Goal: Use online tool/utility: Utilize a website feature to perform a specific function

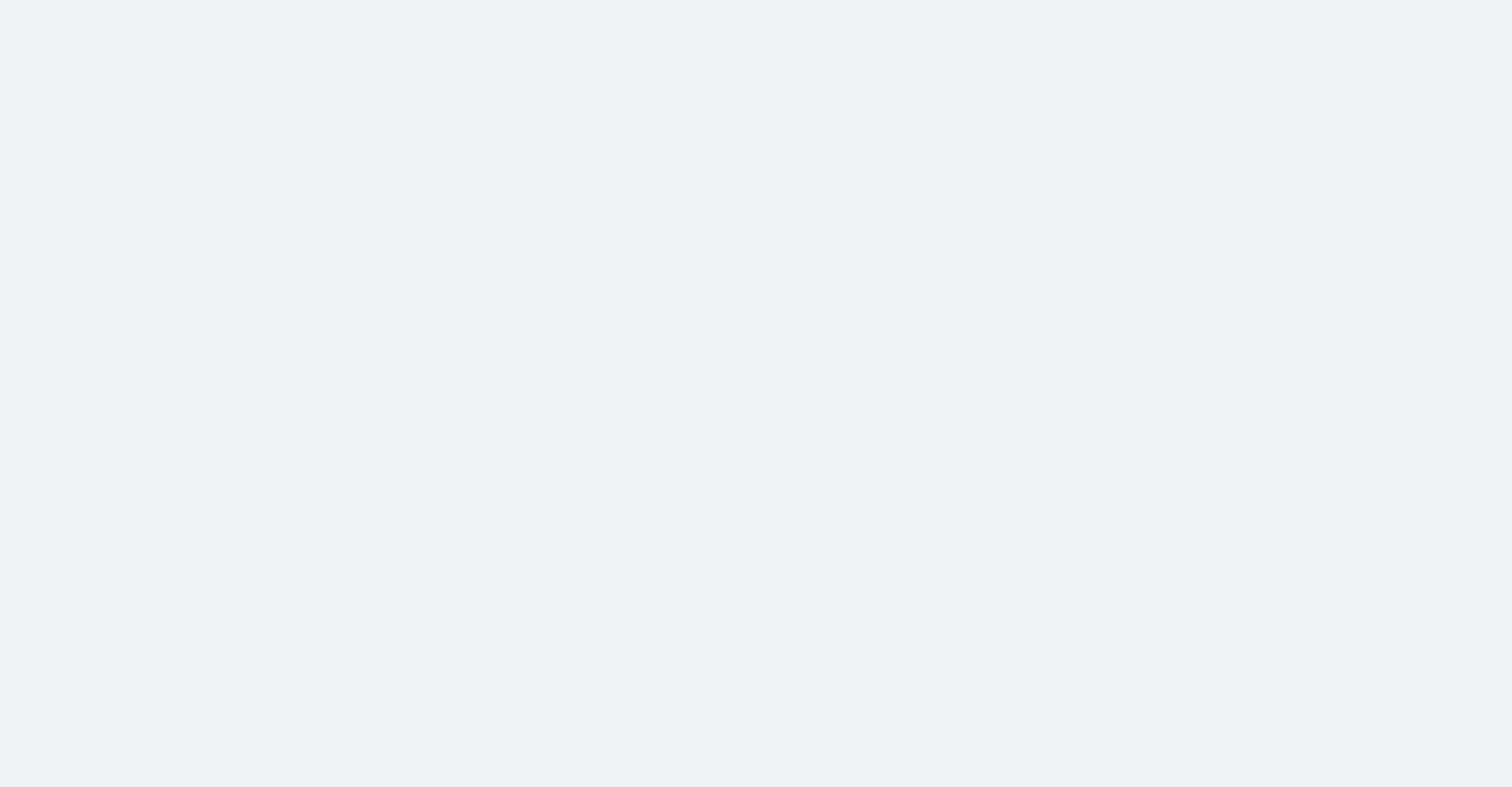
drag, startPoint x: 741, startPoint y: 189, endPoint x: 767, endPoint y: 193, distance: 26.3
click at [767, 193] on body at bounding box center [756, 394] width 1512 height 787
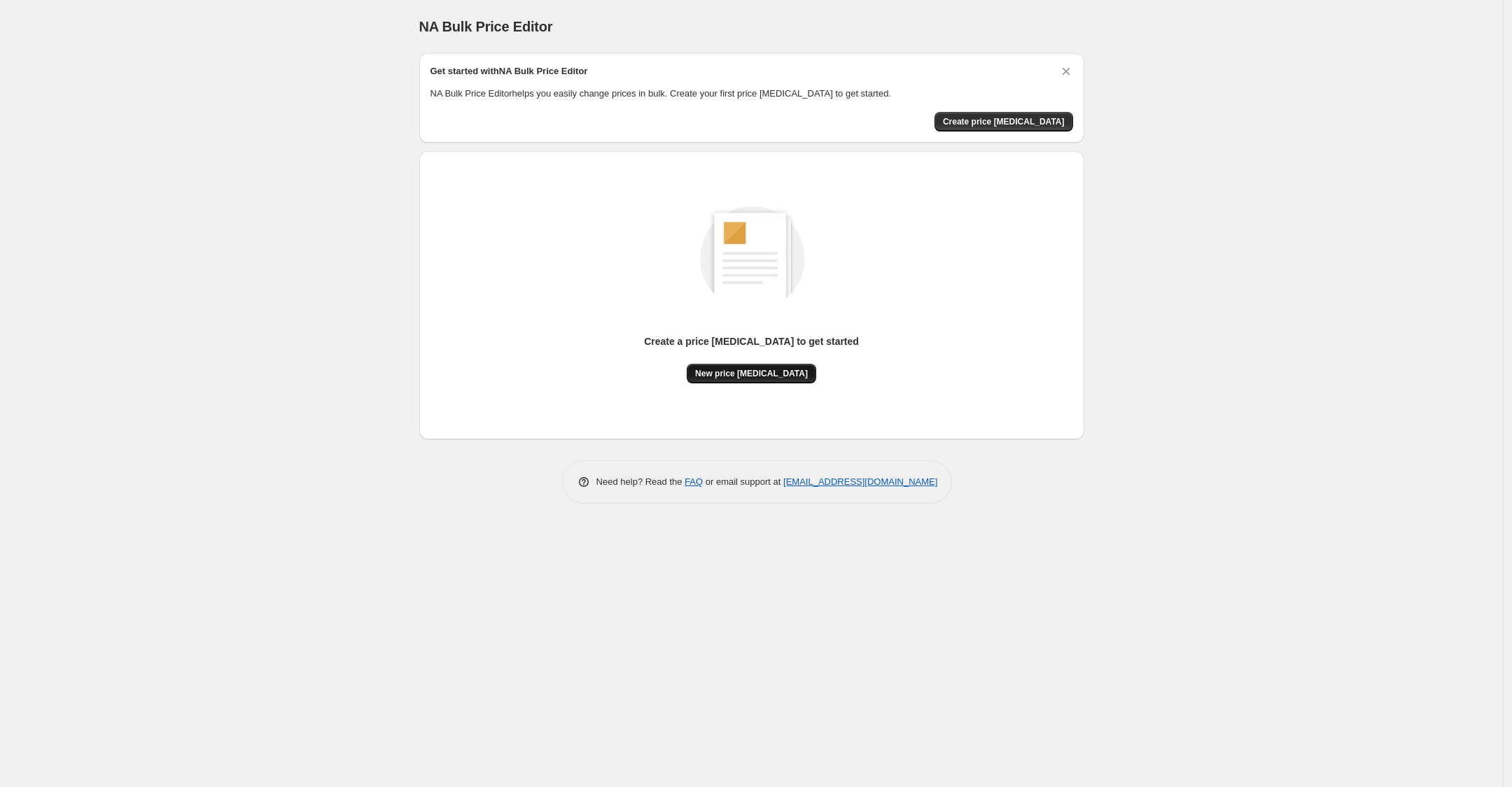
click at [729, 378] on span "New price change job" at bounding box center [751, 373] width 113 height 11
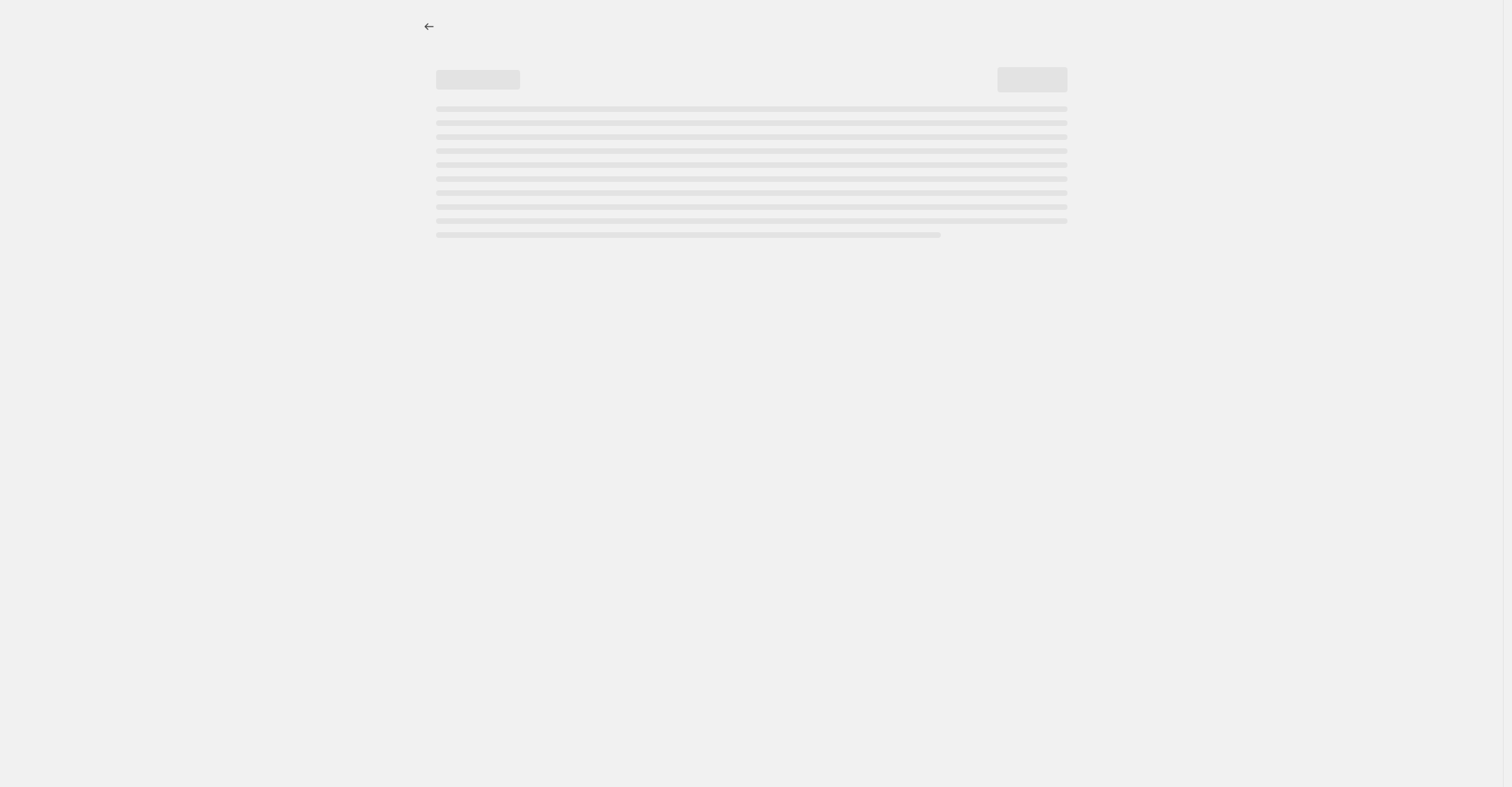
select select "percentage"
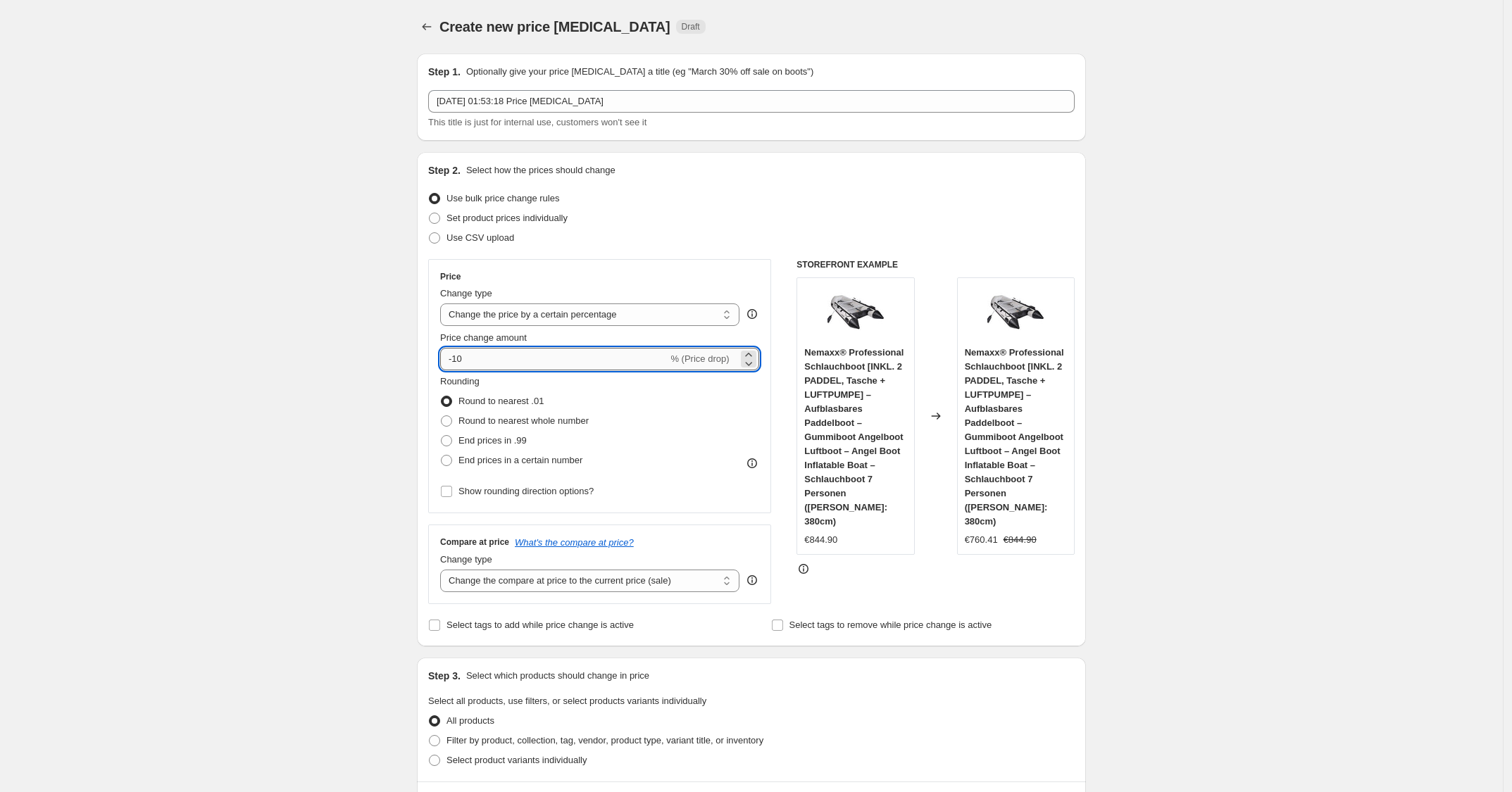
click at [581, 352] on input "-10" at bounding box center [554, 359] width 227 height 23
type input "-1"
type input "-0"
type input "-25"
click at [840, 206] on div "Use bulk price change rules" at bounding box center [752, 198] width 647 height 19
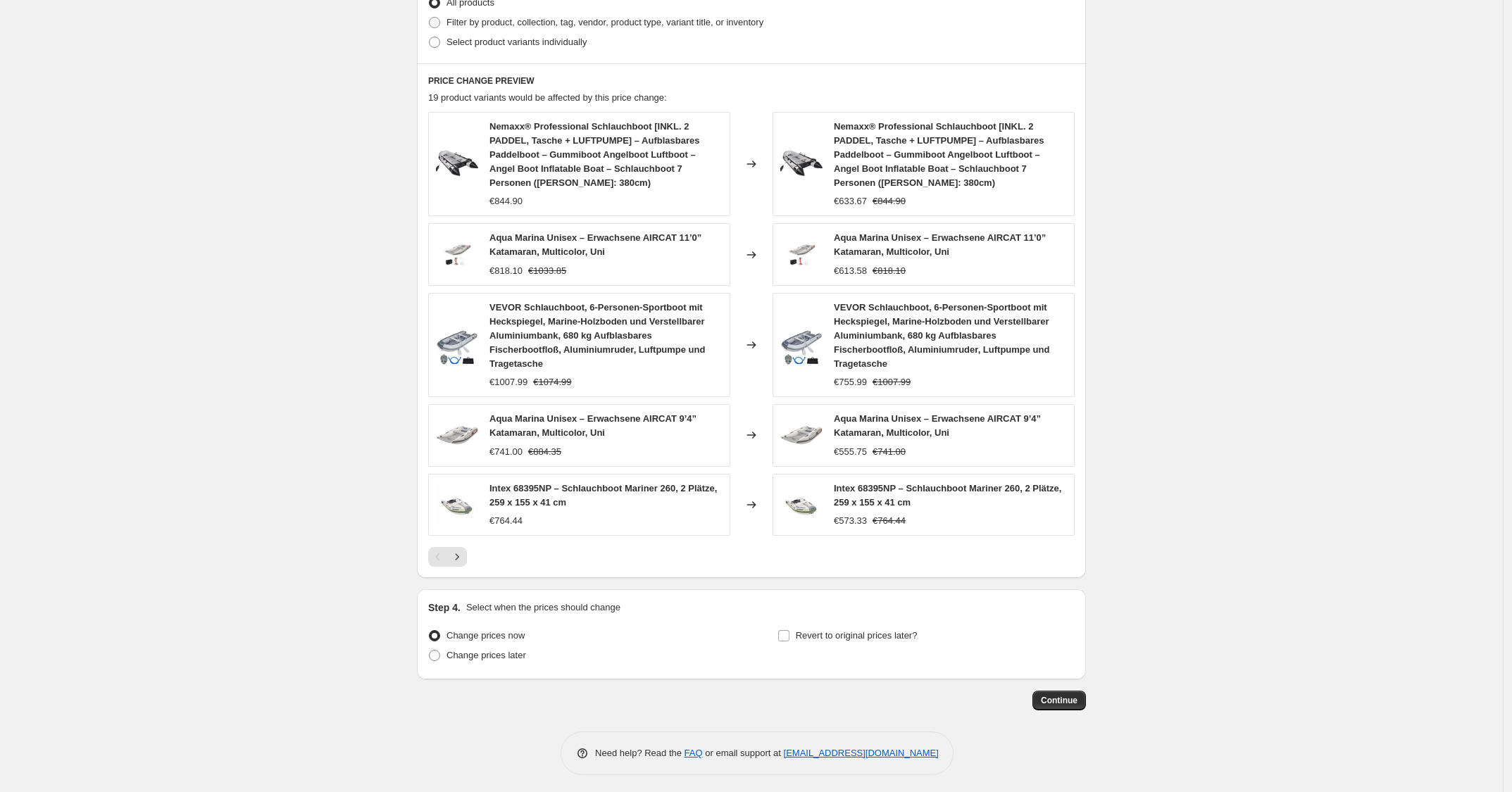
scroll to position [726, 0]
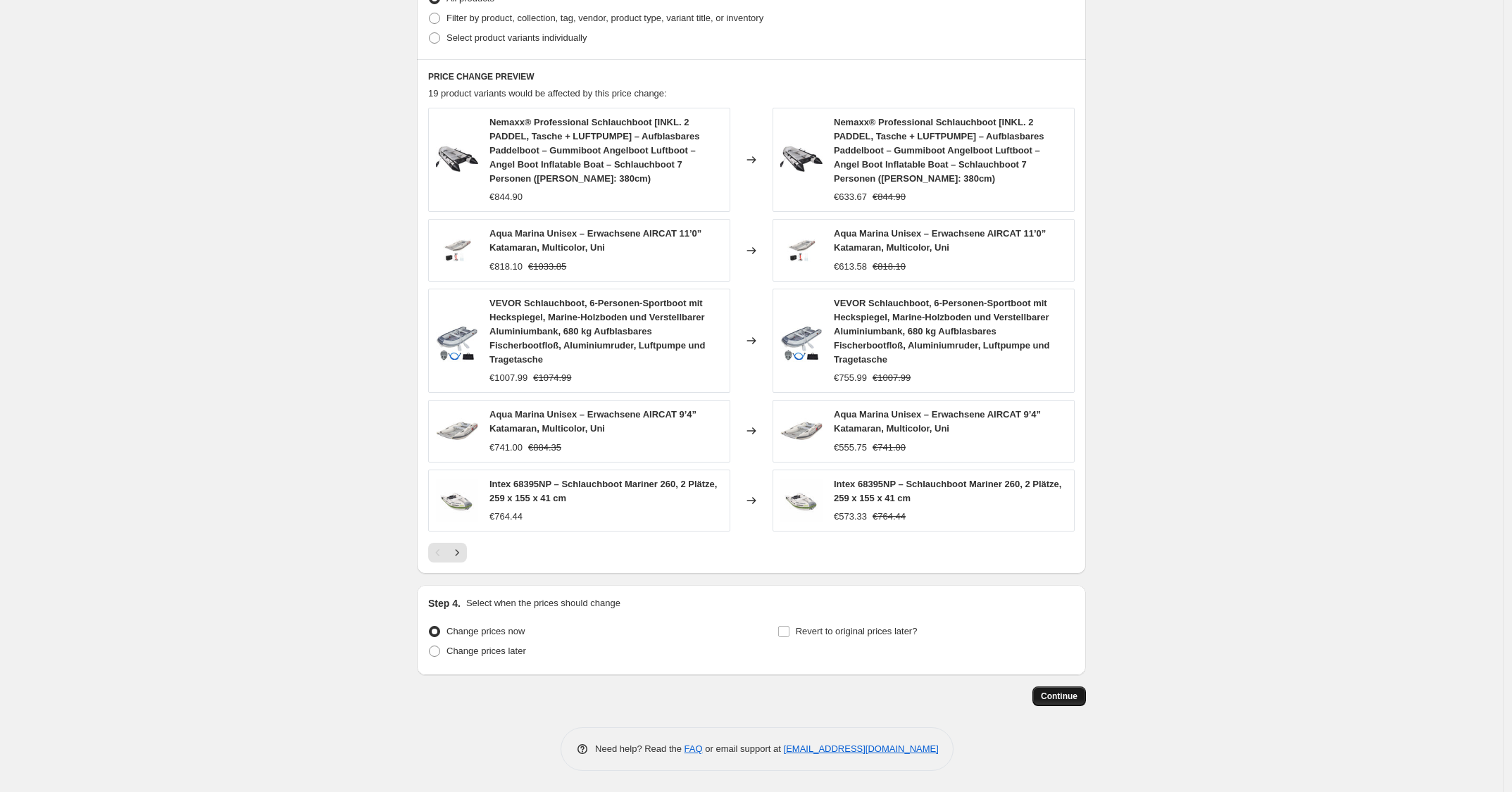
click at [1068, 697] on span "Continue" at bounding box center [1059, 697] width 36 height 11
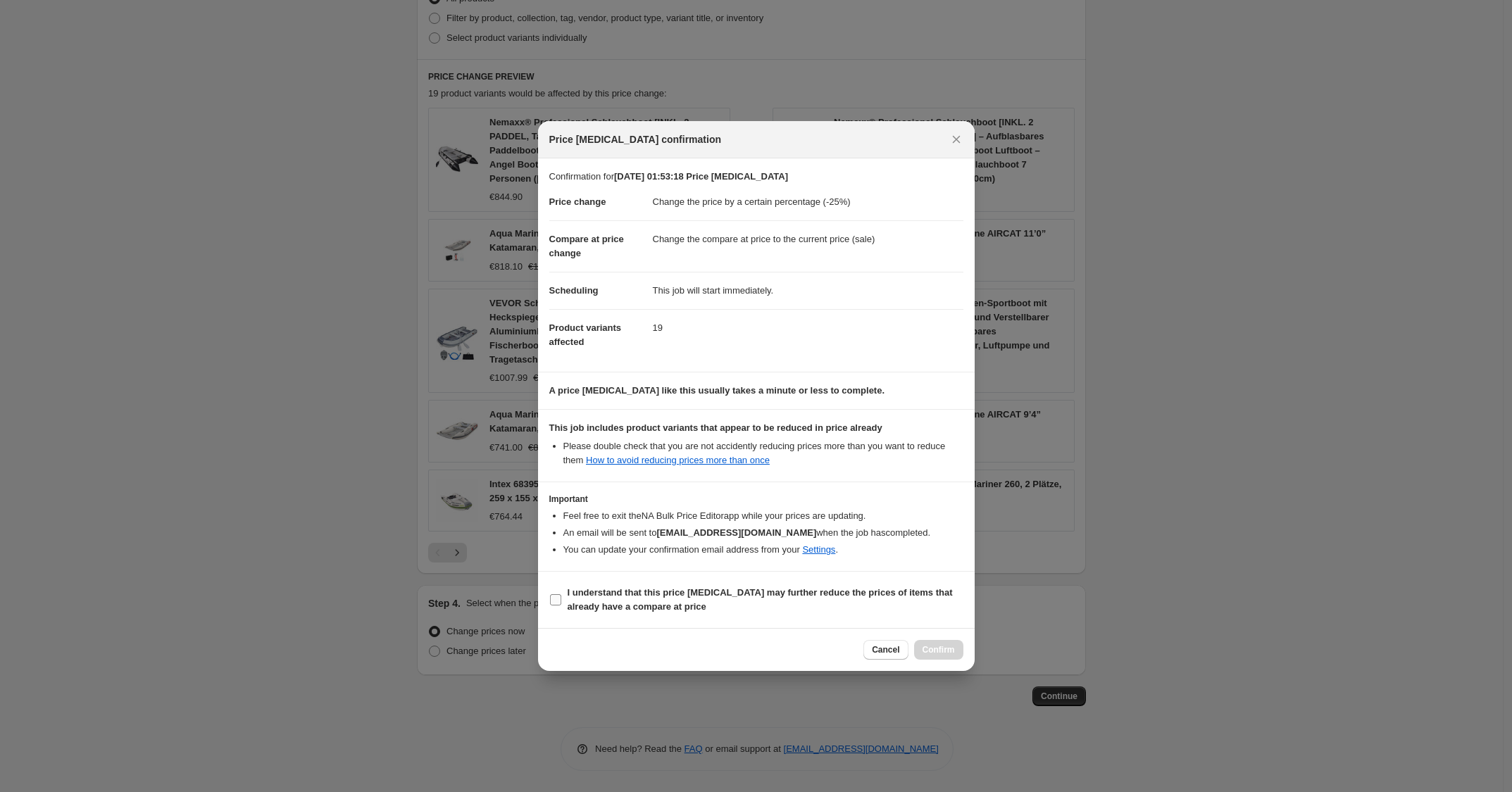
click at [766, 608] on span "I understand that this price change job may further reduce the prices of items …" at bounding box center [765, 600] width 396 height 28
click at [561, 606] on input "I understand that this price change job may further reduce the prices of items …" at bounding box center [556, 600] width 11 height 11
checkbox input "true"
click at [936, 645] on span "Confirm" at bounding box center [939, 650] width 32 height 11
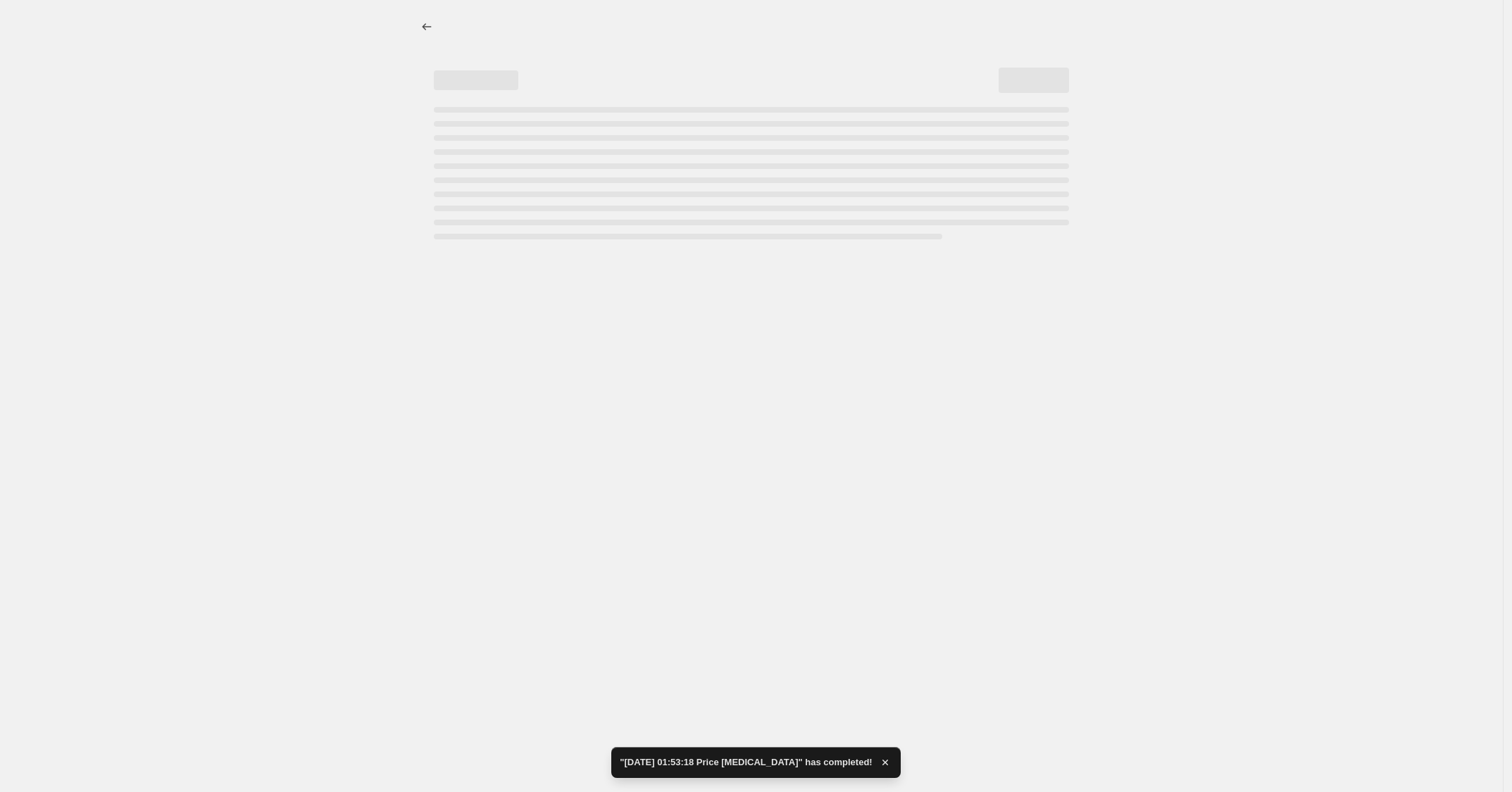
select select "percentage"
